Goal: Answer question/provide support: Share knowledge or assist other users

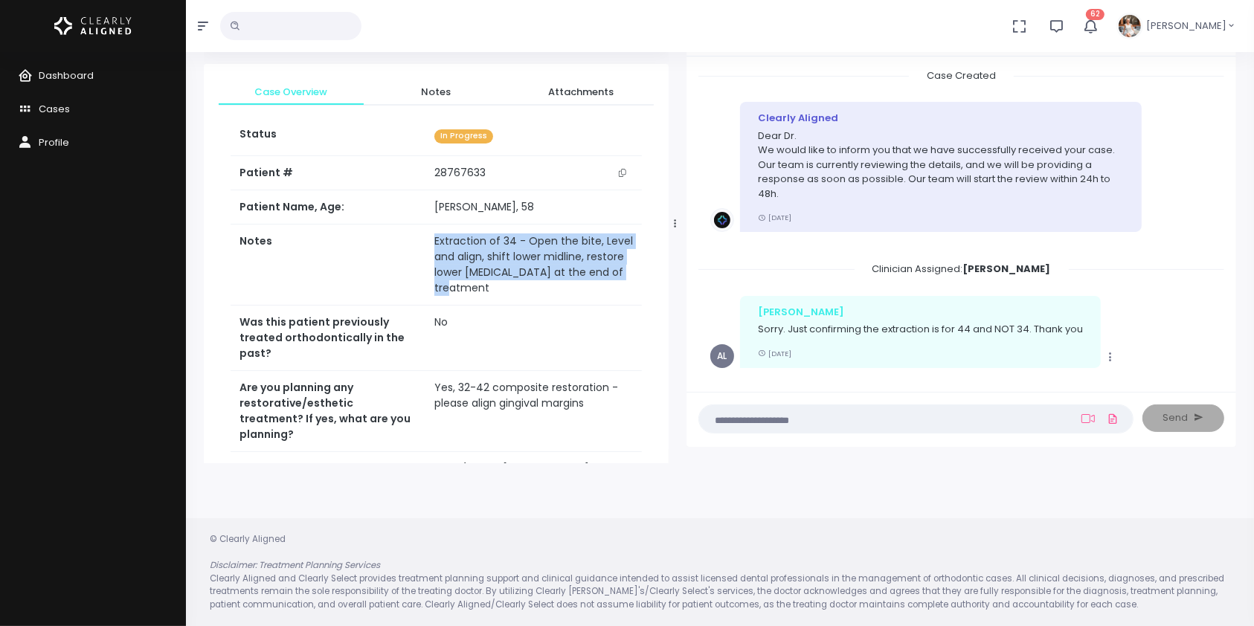
scroll to position [22, 0]
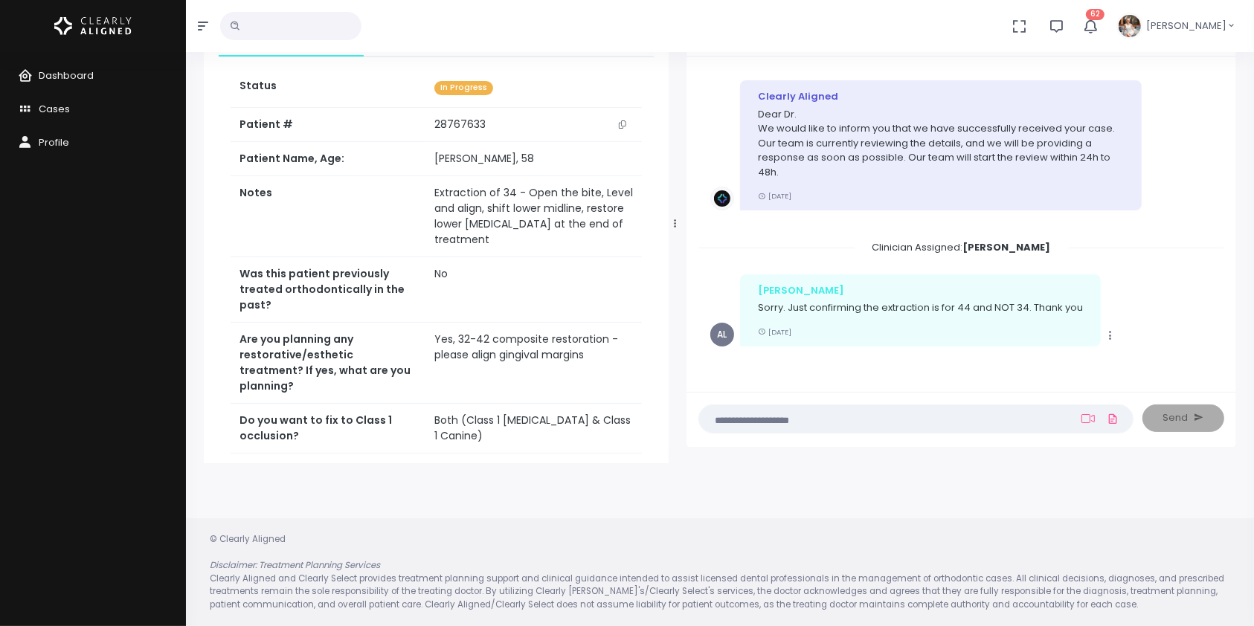
click at [1009, 423] on textarea at bounding box center [887, 418] width 358 height 16
click at [989, 413] on textarea at bounding box center [887, 418] width 358 height 16
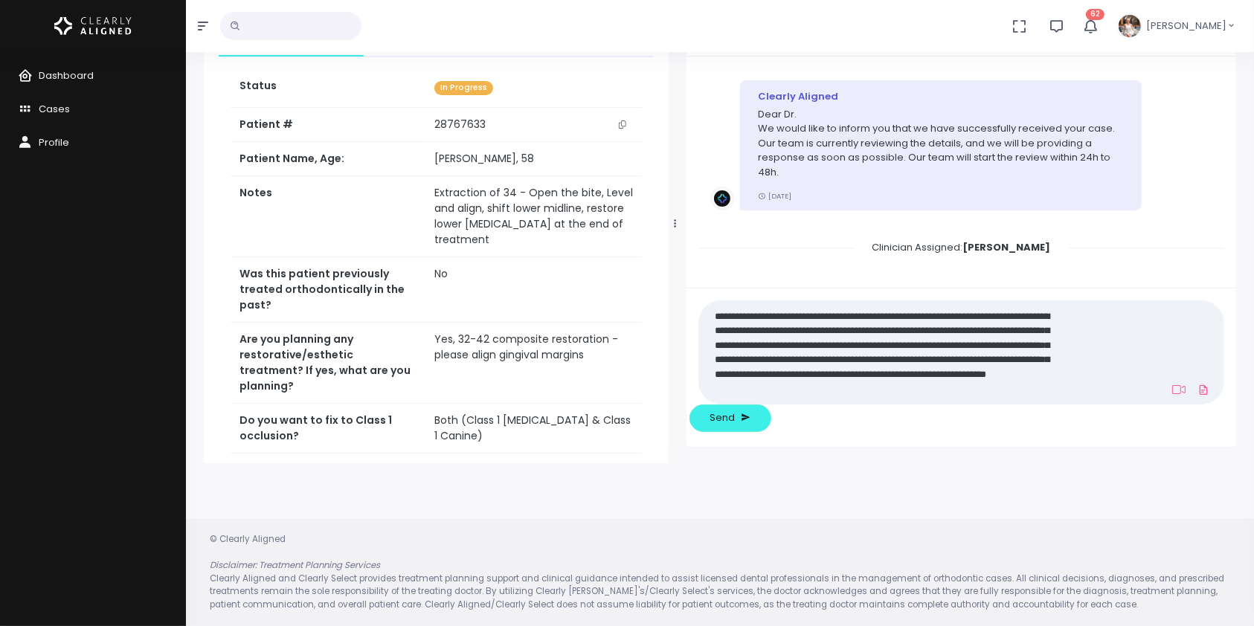
scroll to position [0, 0]
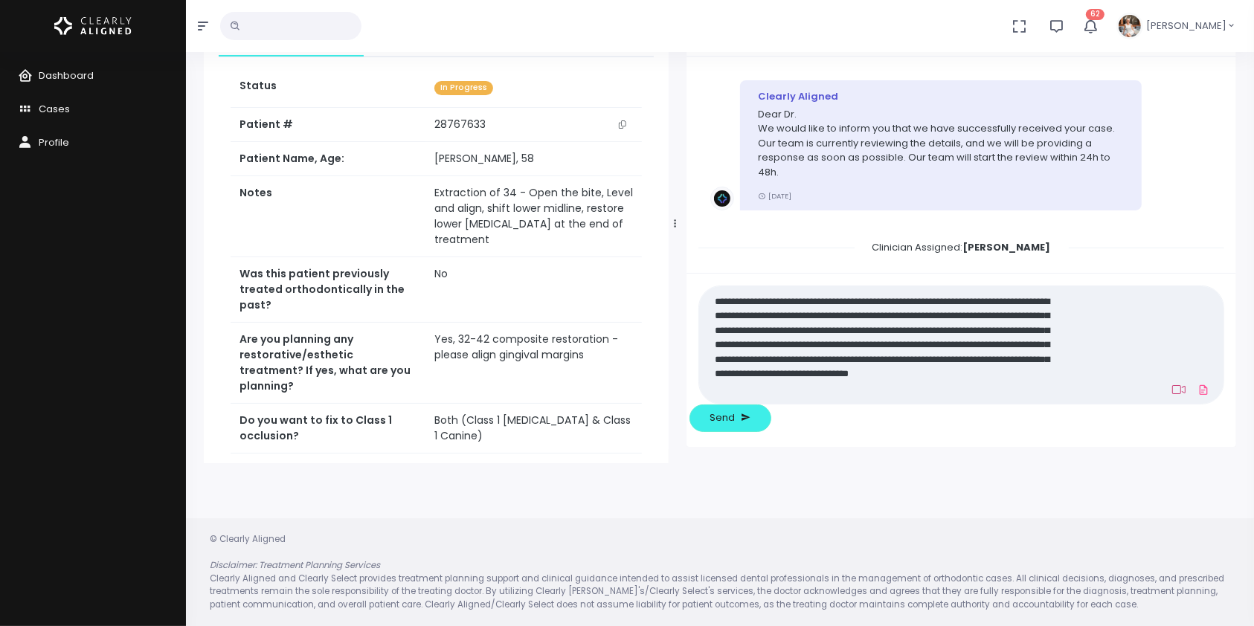
type textarea "**********"
click at [1172, 396] on icon at bounding box center [1178, 390] width 13 height 12
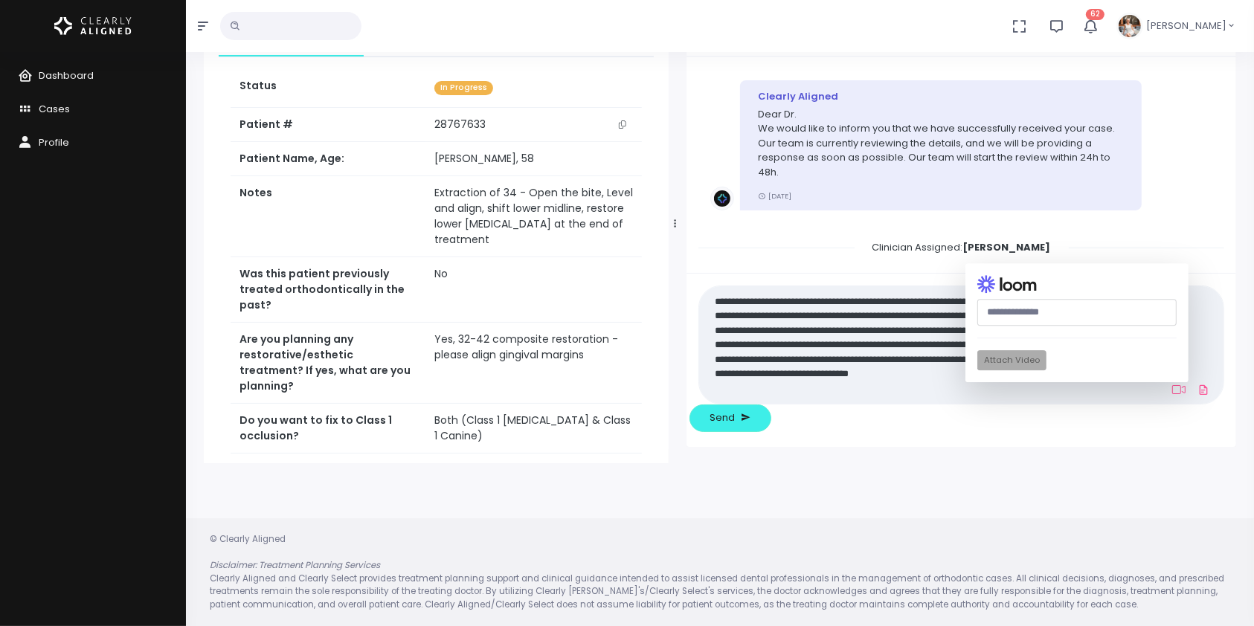
click at [993, 326] on input "text" at bounding box center [1076, 313] width 199 height 28
paste input "**********"
type input "**********"
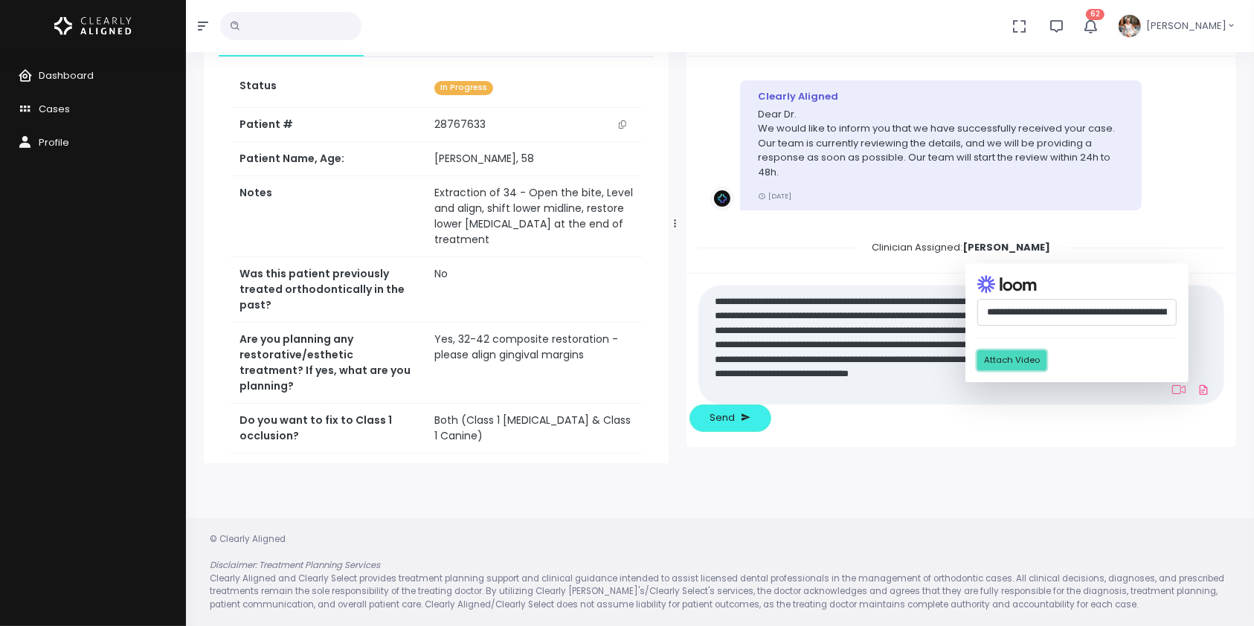
click at [977, 371] on button "Attach Video" at bounding box center [1011, 361] width 69 height 20
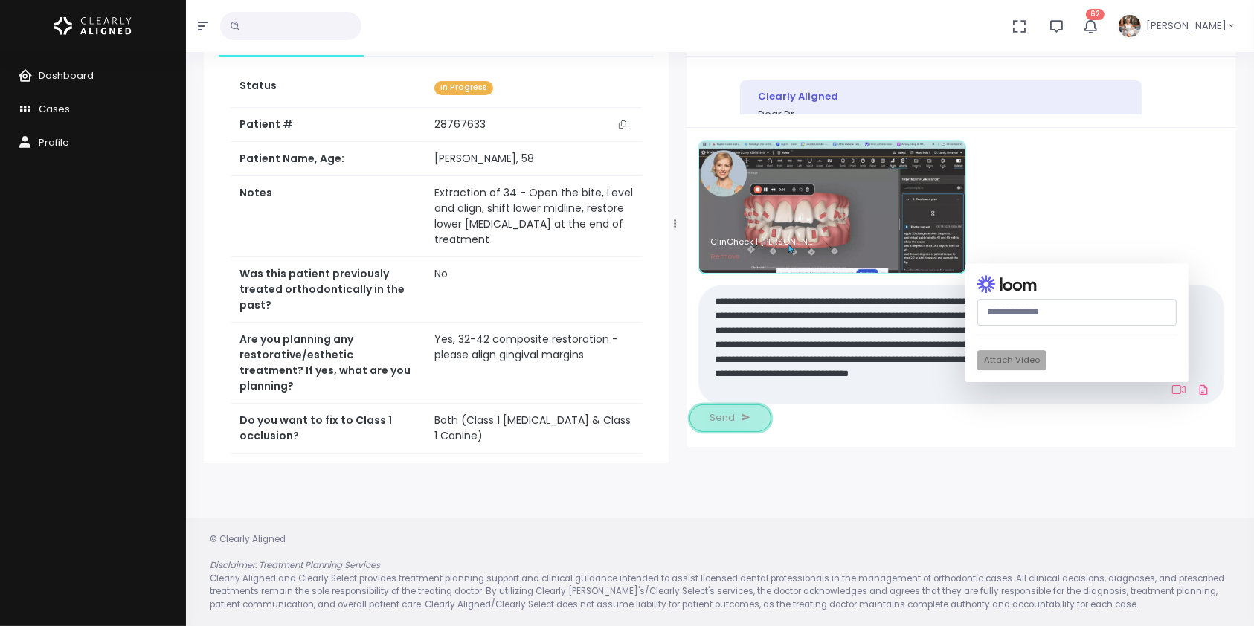
click at [735, 419] on span "Send" at bounding box center [722, 417] width 25 height 15
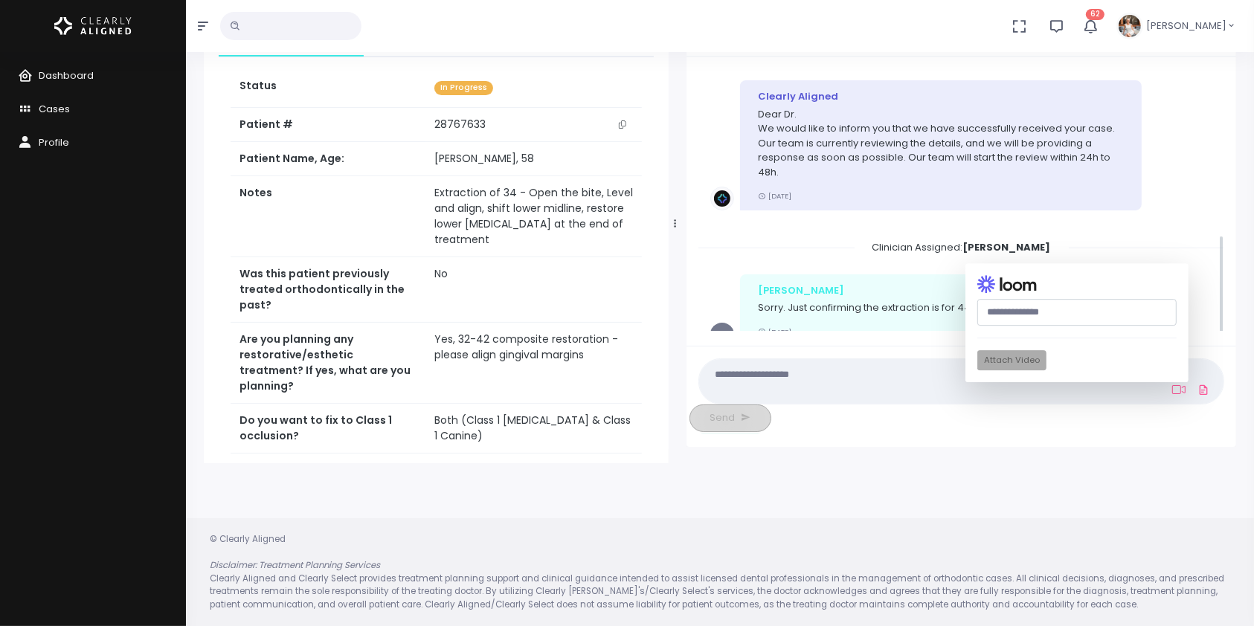
scroll to position [382, 0]
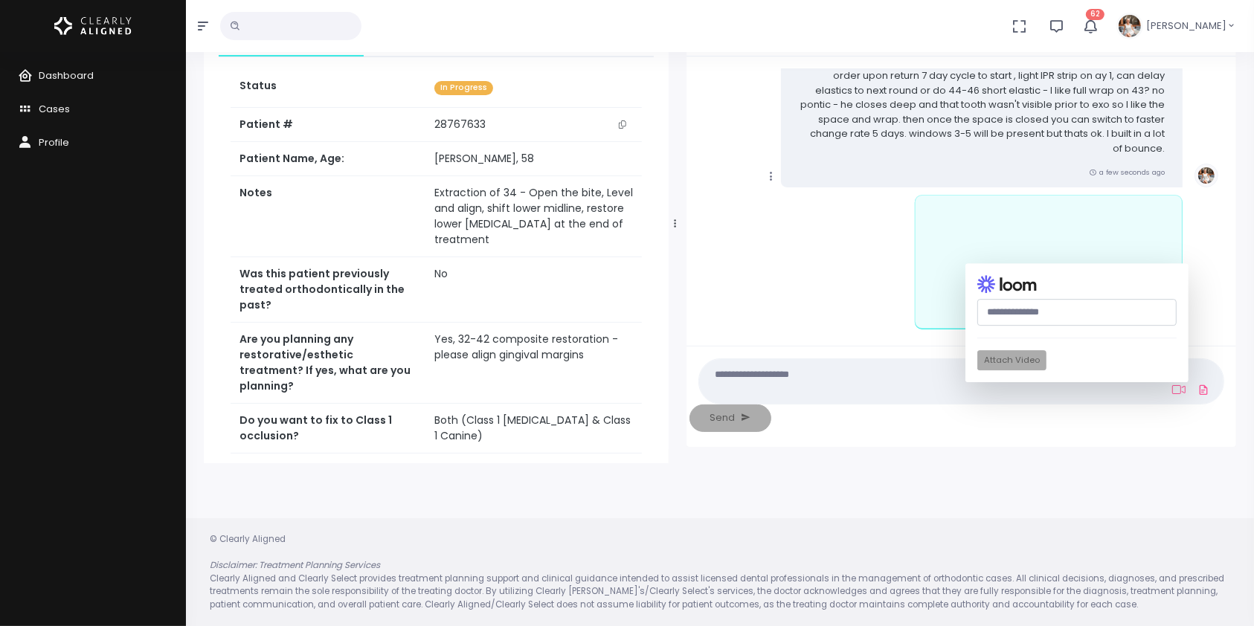
click at [770, 172] on icon "scrollable content" at bounding box center [770, 176] width 13 height 13
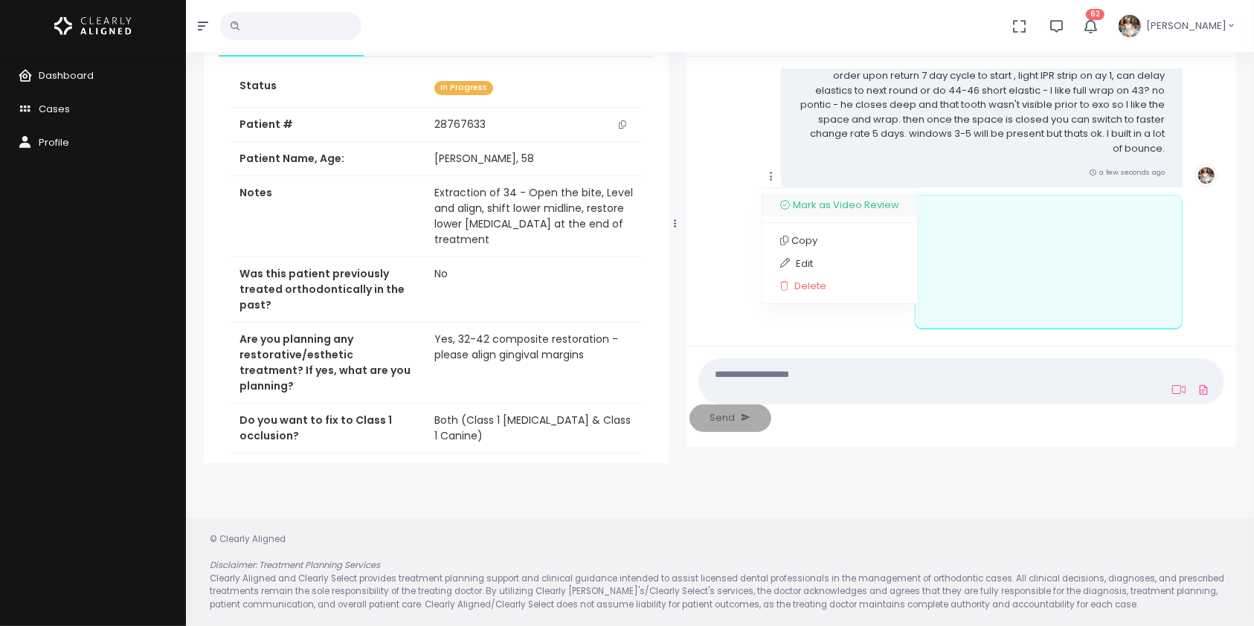
click at [813, 207] on link "Mark as Video Review" at bounding box center [839, 205] width 155 height 23
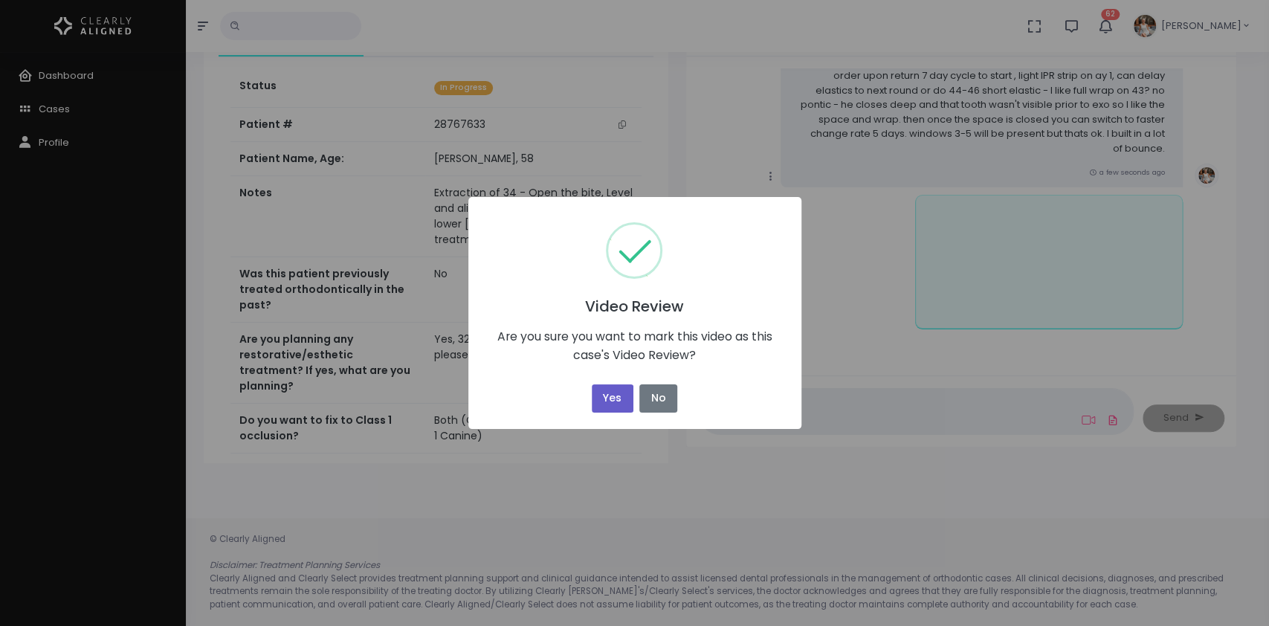
click at [611, 397] on button "Yes" at bounding box center [613, 398] width 42 height 29
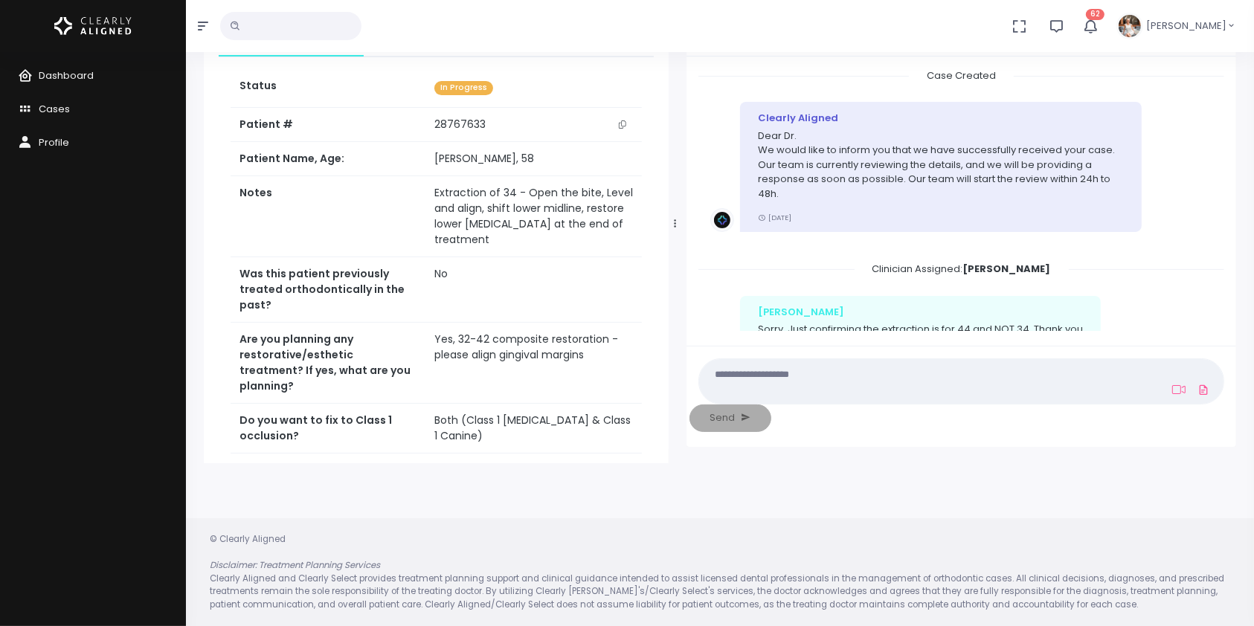
scroll to position [0, 0]
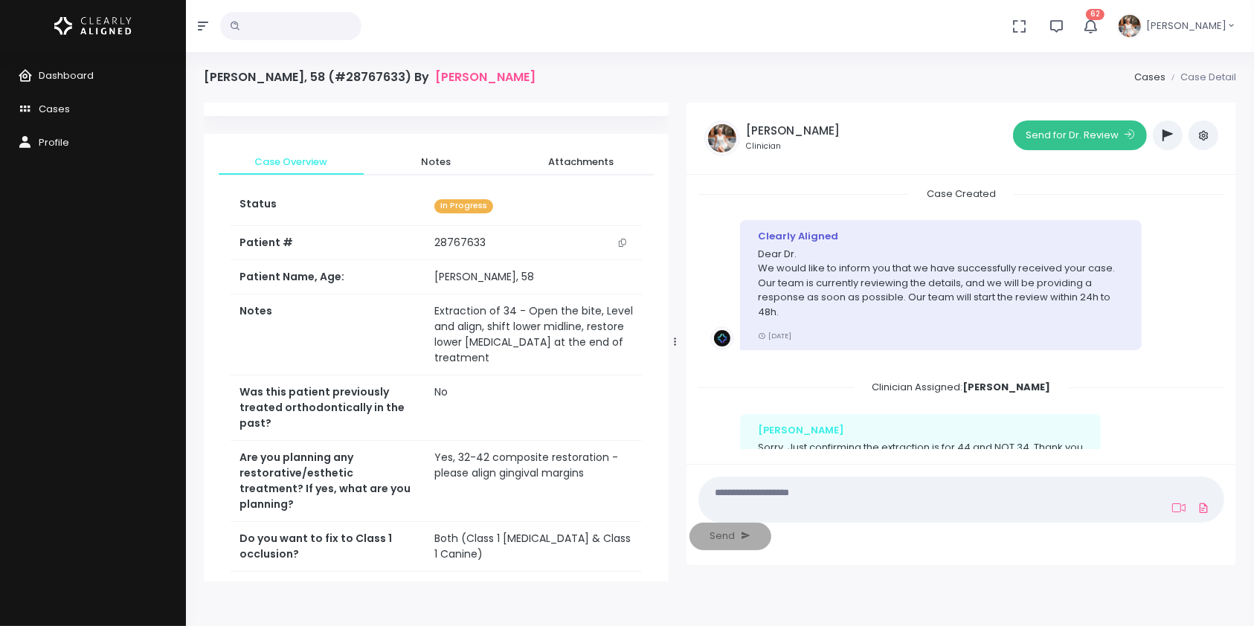
click at [1053, 132] on button "Send for Dr. Review" at bounding box center [1080, 135] width 134 height 30
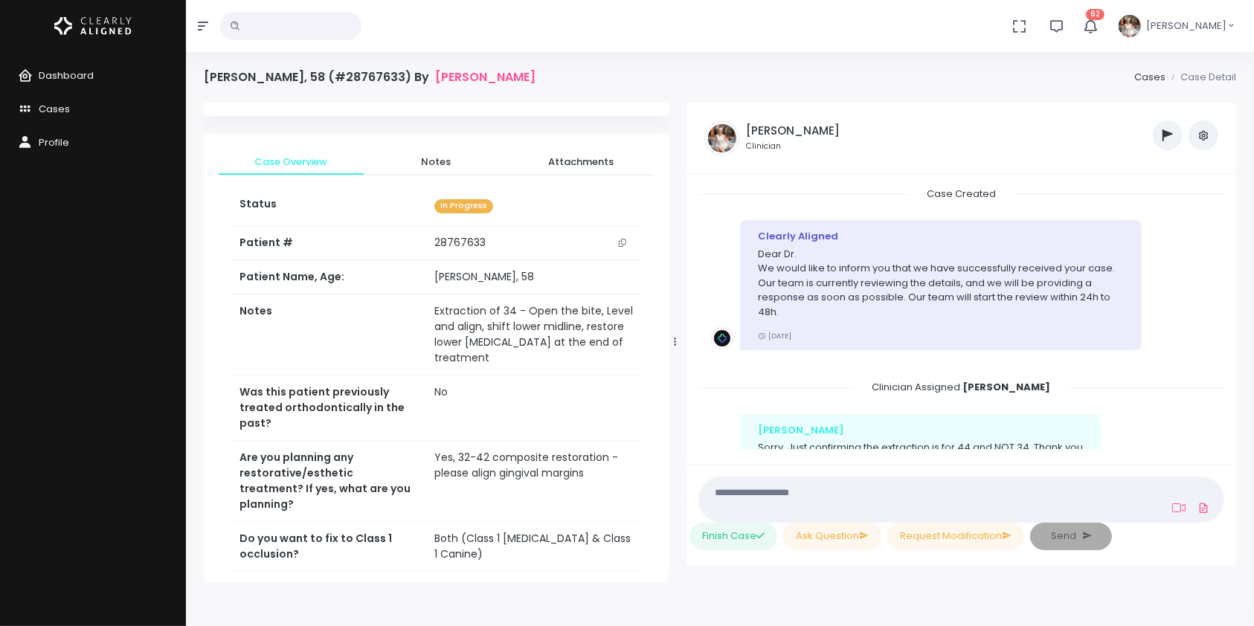
scroll to position [723, 0]
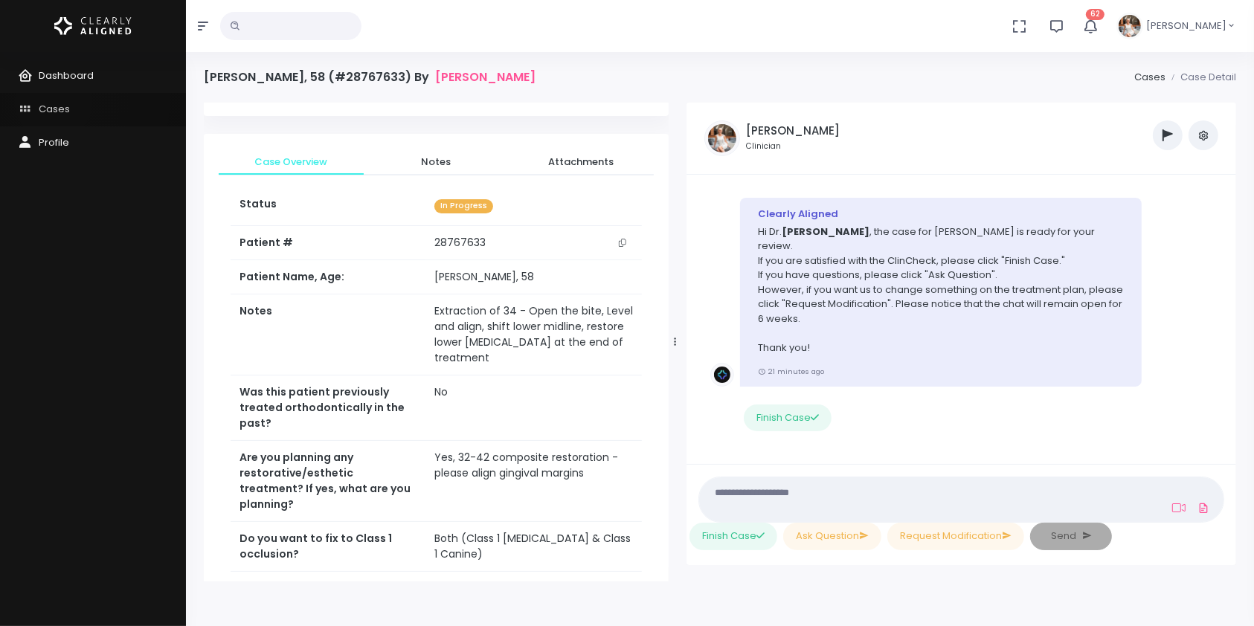
click at [54, 102] on span "Cases" at bounding box center [54, 109] width 31 height 14
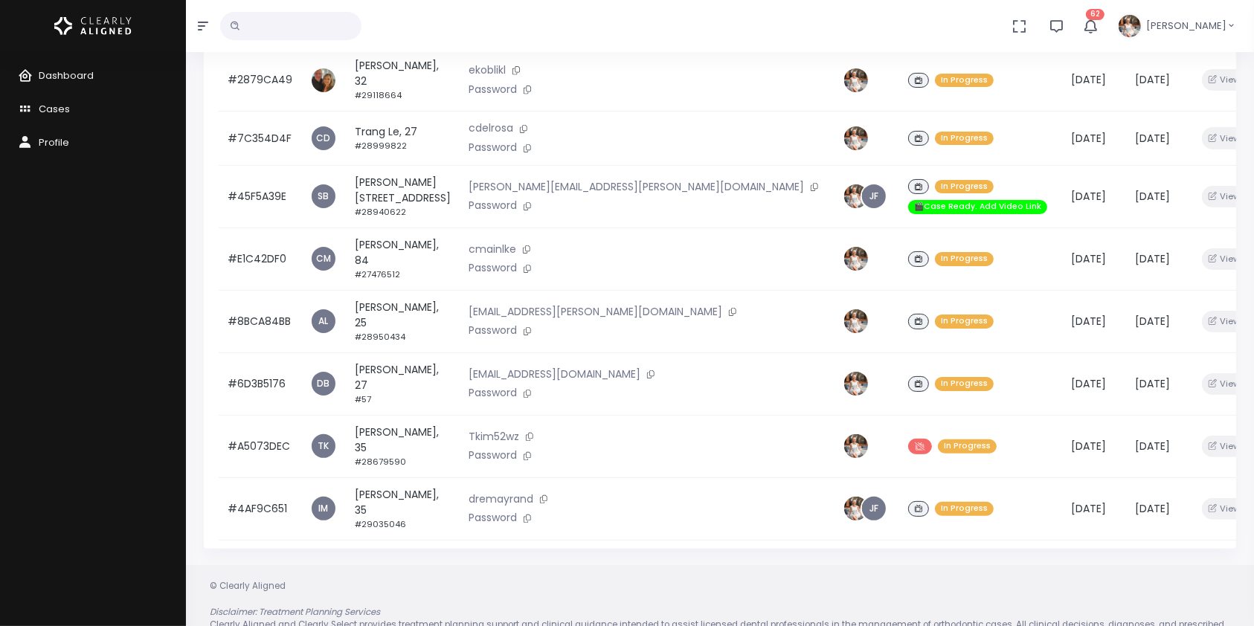
scroll to position [355, 0]
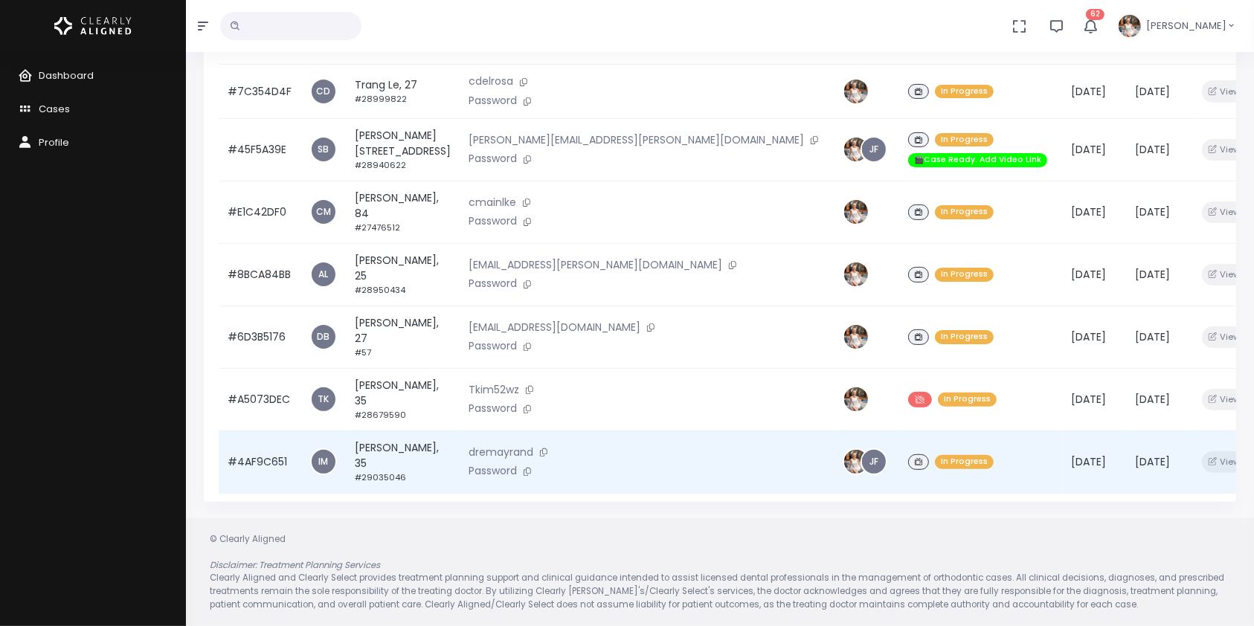
click at [243, 439] on td "#4AF9C651" at bounding box center [260, 461] width 83 height 62
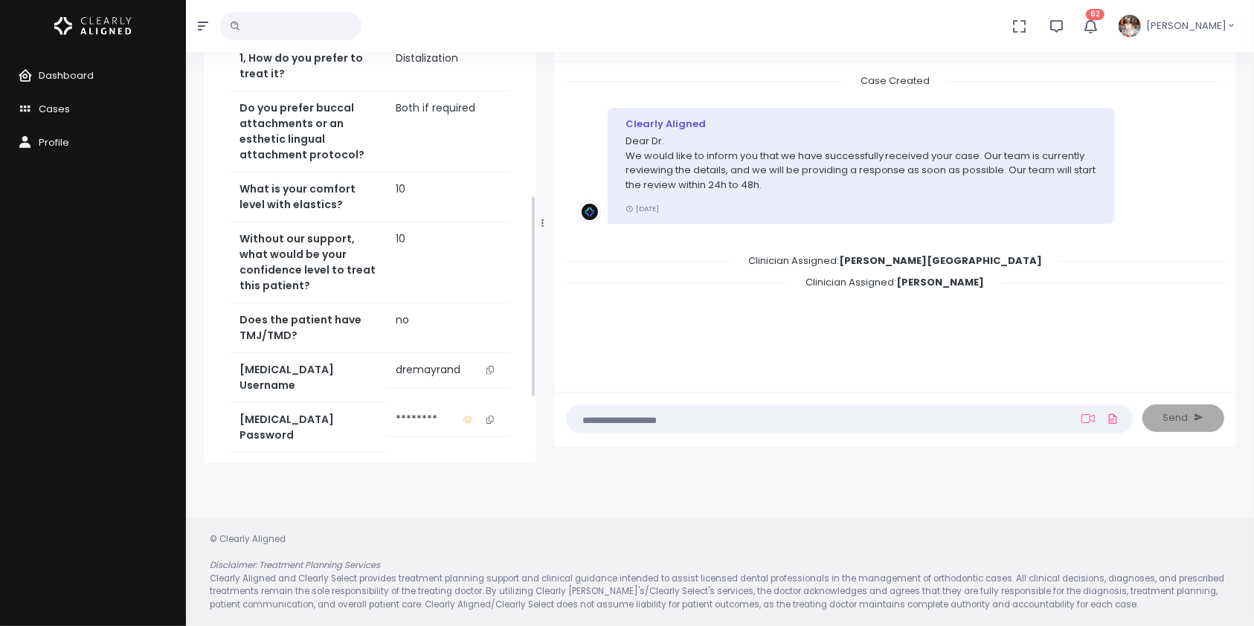
scroll to position [497, 0]
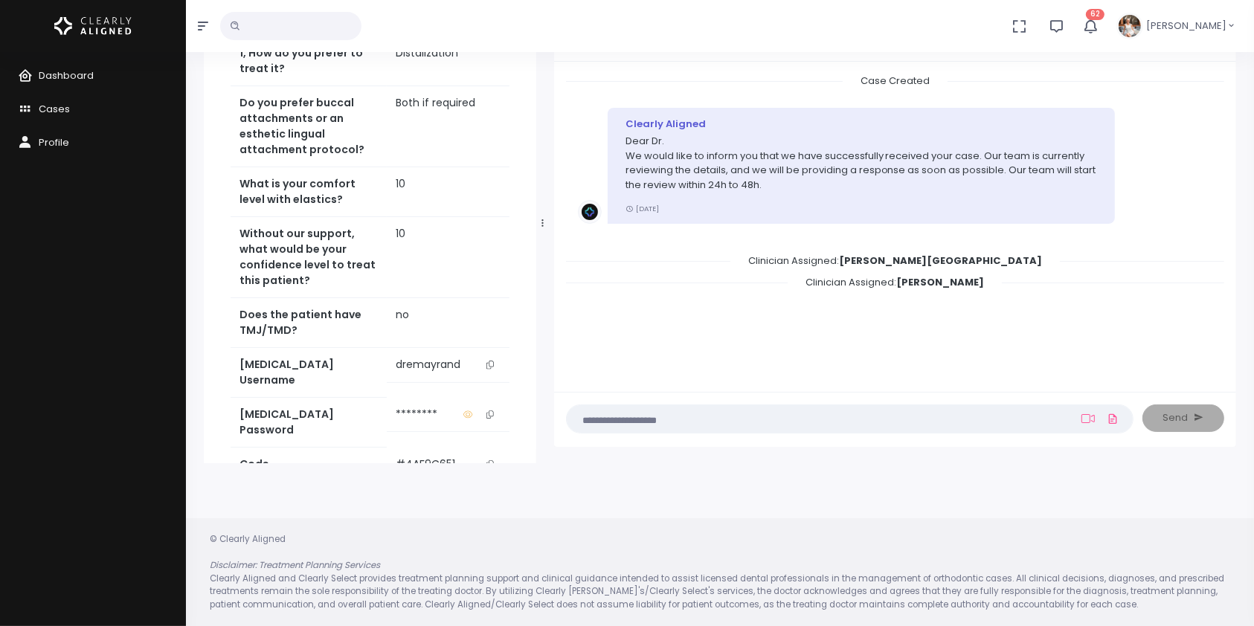
click at [491, 369] on icon "scrollable content" at bounding box center [489, 365] width 7 height 8
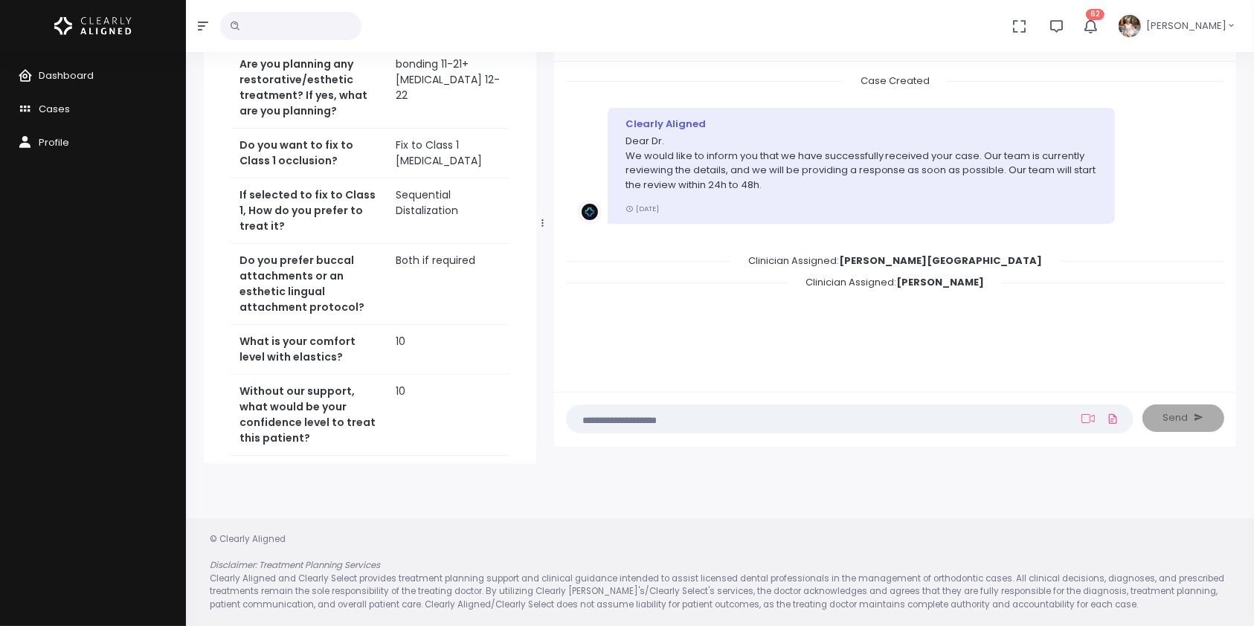
scroll to position [0, 0]
